Goal: Task Accomplishment & Management: Complete application form

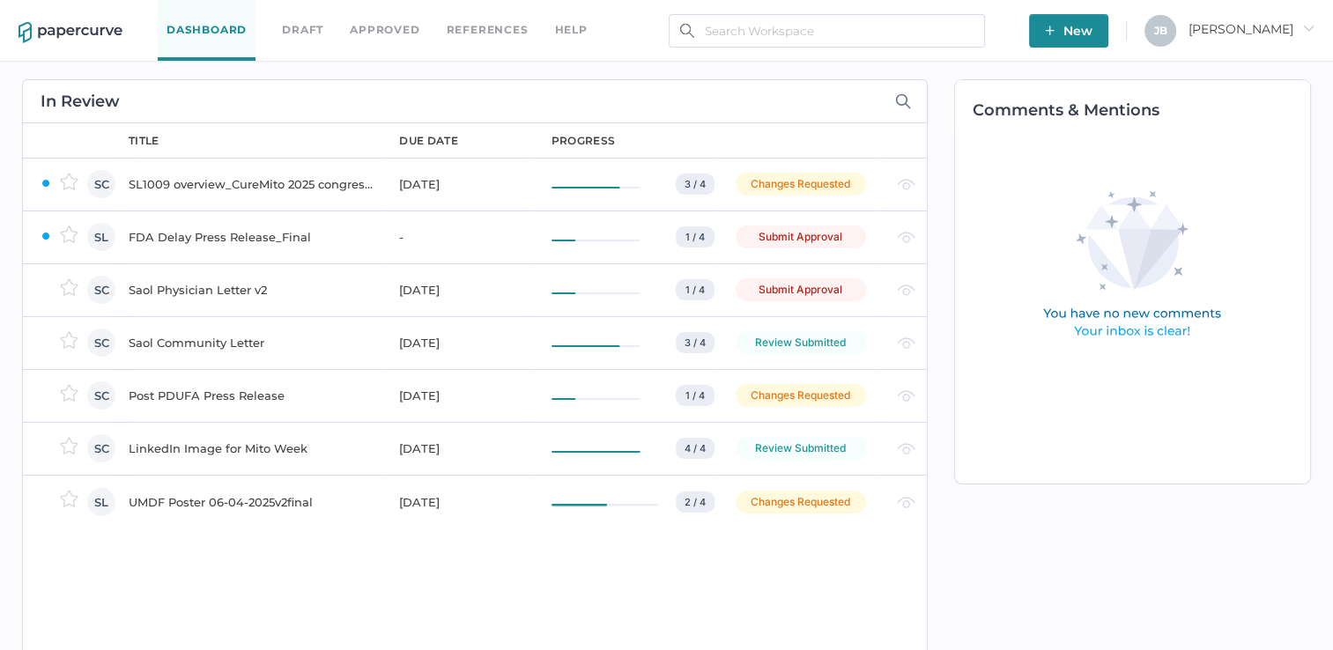
click at [807, 241] on div "Submit Approval" at bounding box center [801, 237] width 130 height 23
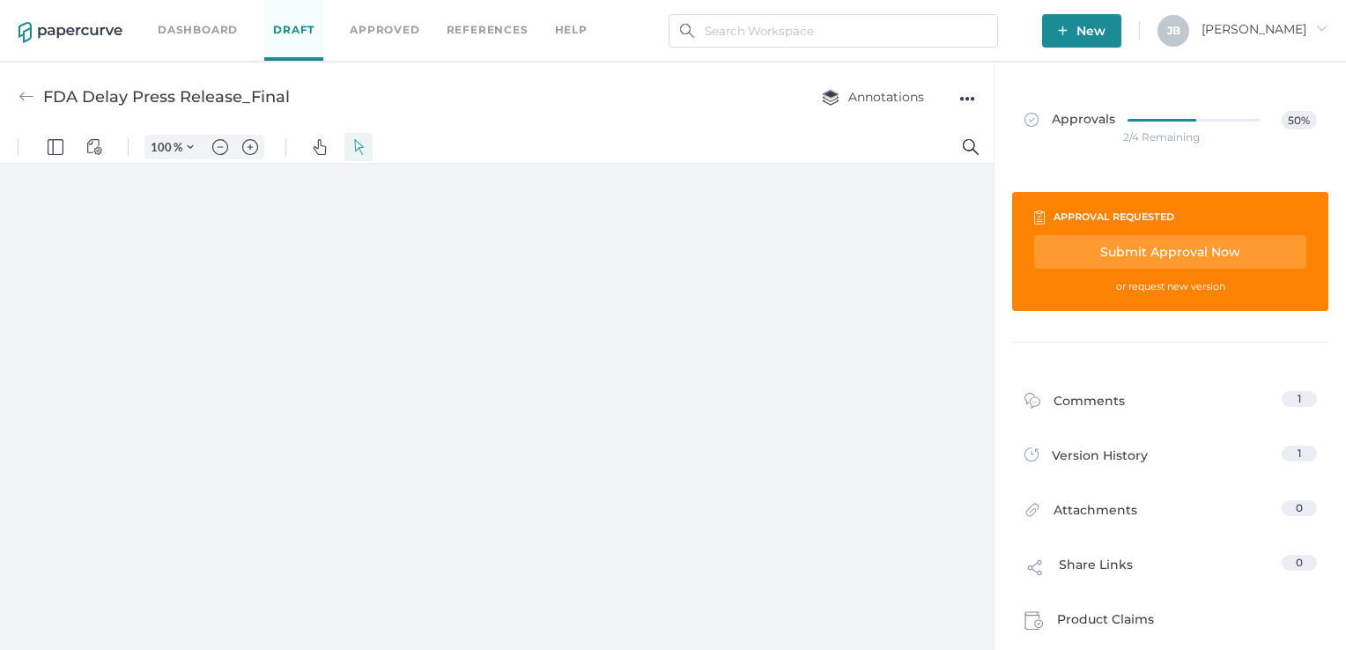
click at [1121, 256] on div "Submit Approval Now" at bounding box center [1170, 251] width 272 height 33
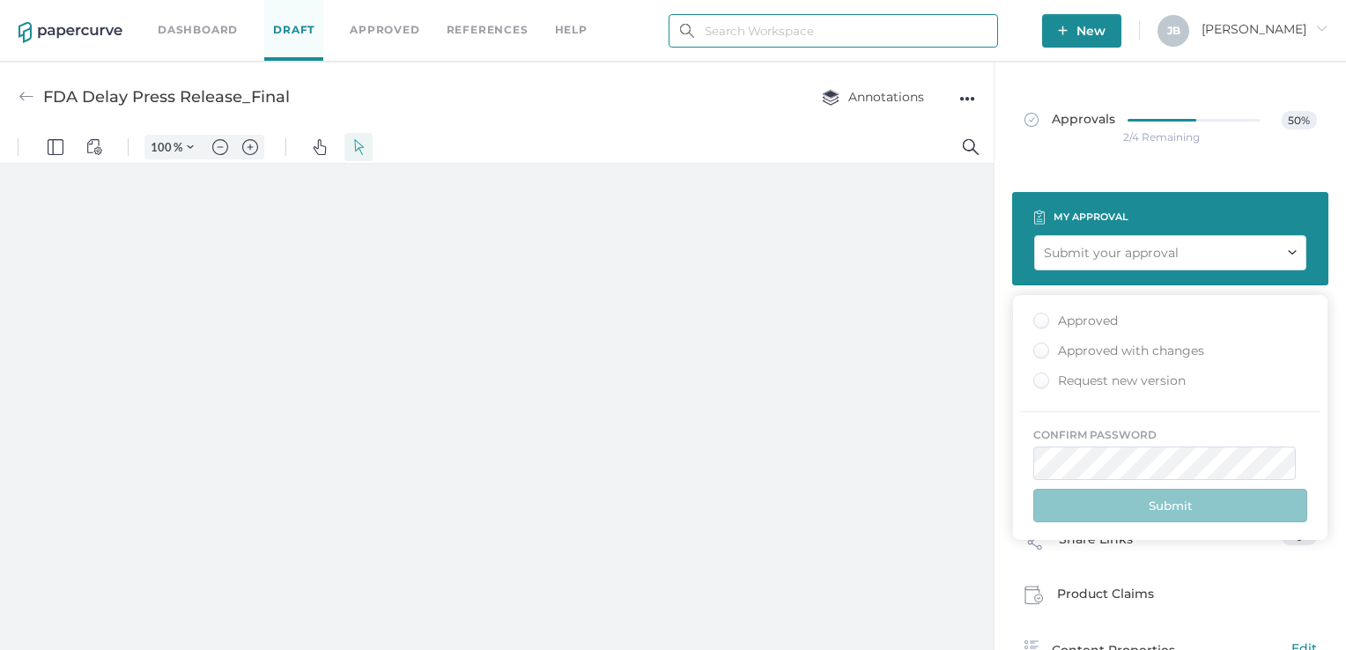
type input "[PERSON_NAME][EMAIL_ADDRESS][PERSON_NAME][DOMAIN_NAME]"
type input "161"
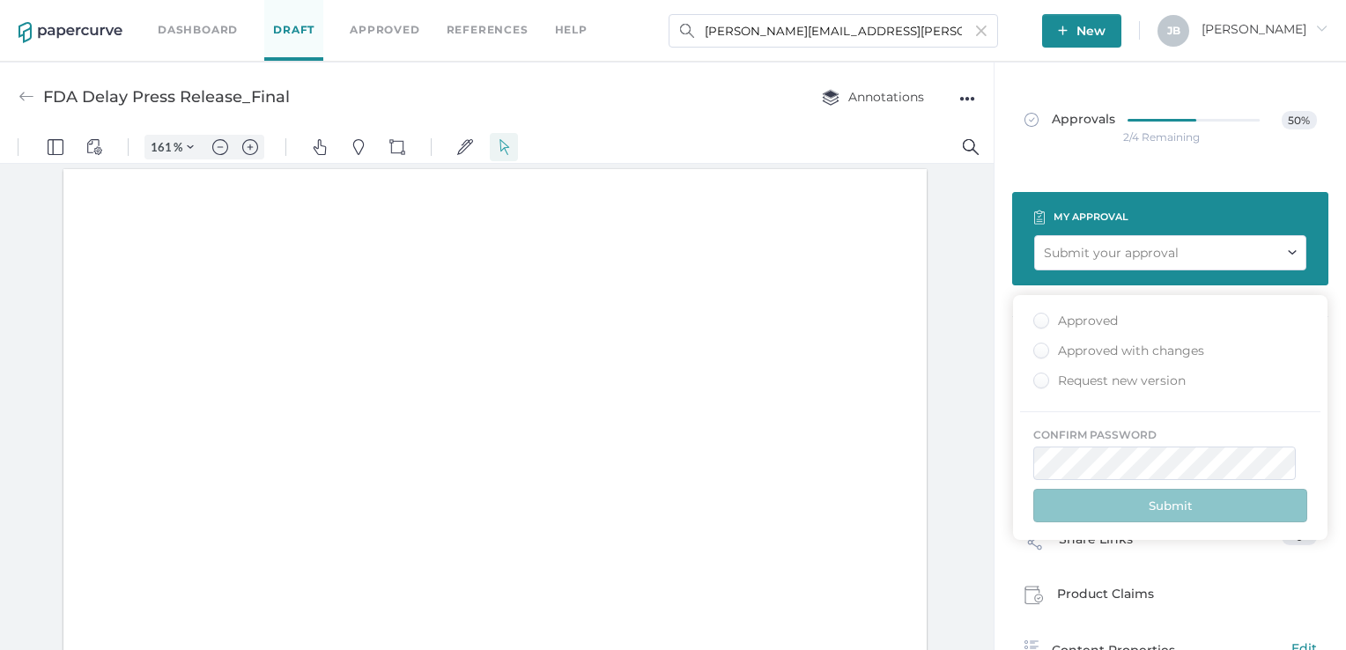
scroll to position [3, 0]
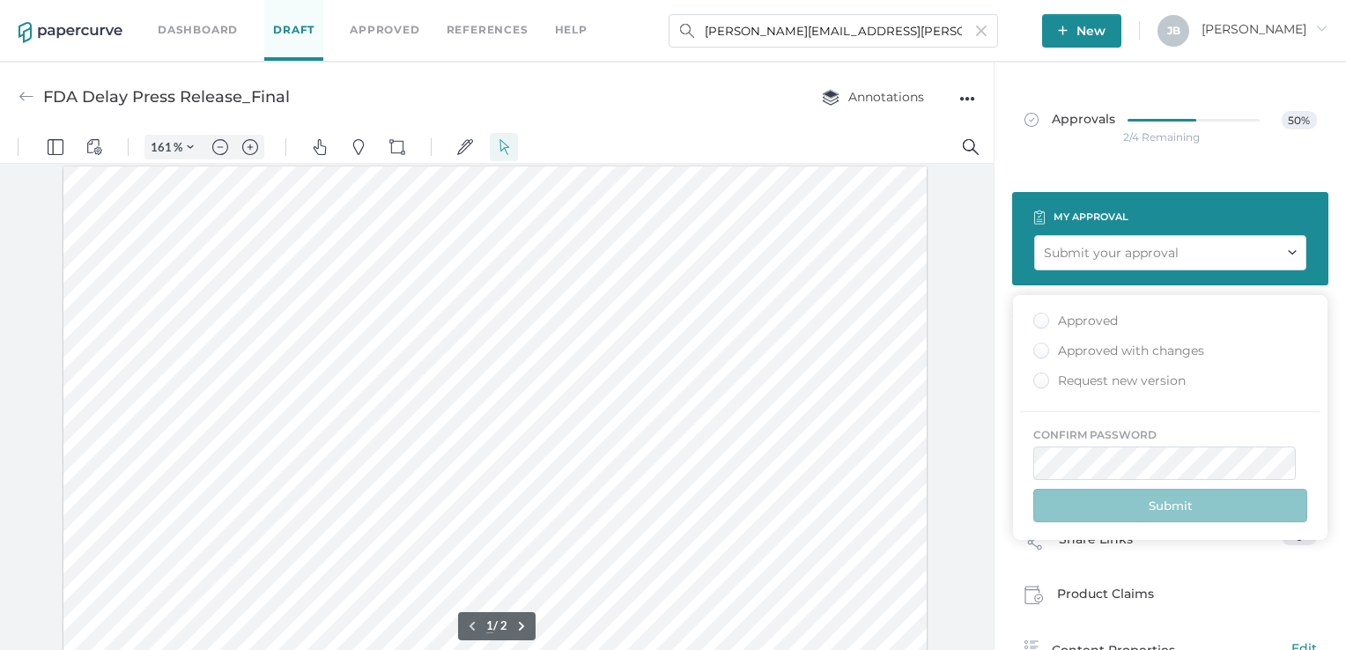
click at [0, 0] on div "Approved" at bounding box center [0, 0] width 0 height 0
click at [1038, 315] on input "Approved" at bounding box center [1038, 315] width 0 height 0
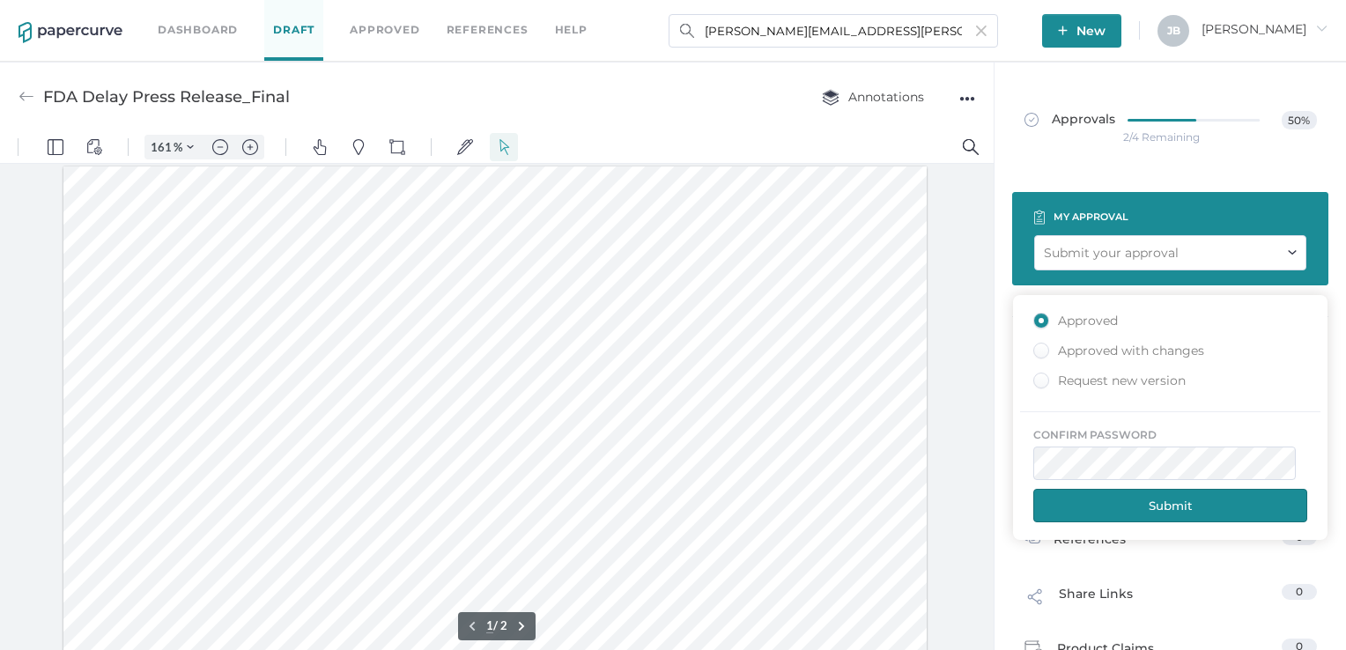
click at [39, 588] on button "Submit" at bounding box center [25, 602] width 28 height 28
